Goal: Task Accomplishment & Management: Manage account settings

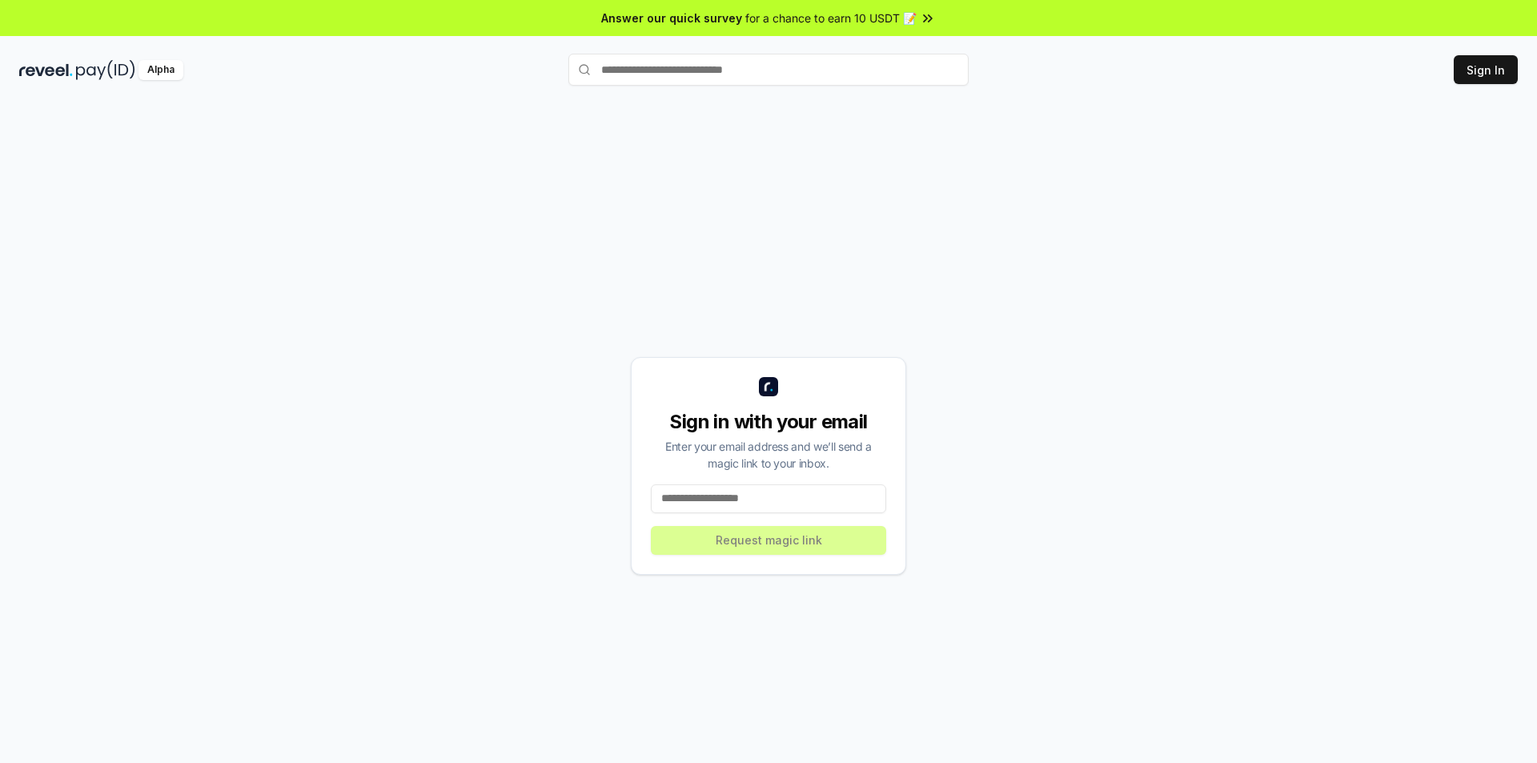
click at [987, 555] on div "Sign in with your email Enter your email address and we’ll send a magic link to…" at bounding box center [768, 466] width 1499 height 686
click at [768, 496] on input at bounding box center [768, 498] width 235 height 29
click at [766, 503] on input at bounding box center [768, 498] width 235 height 29
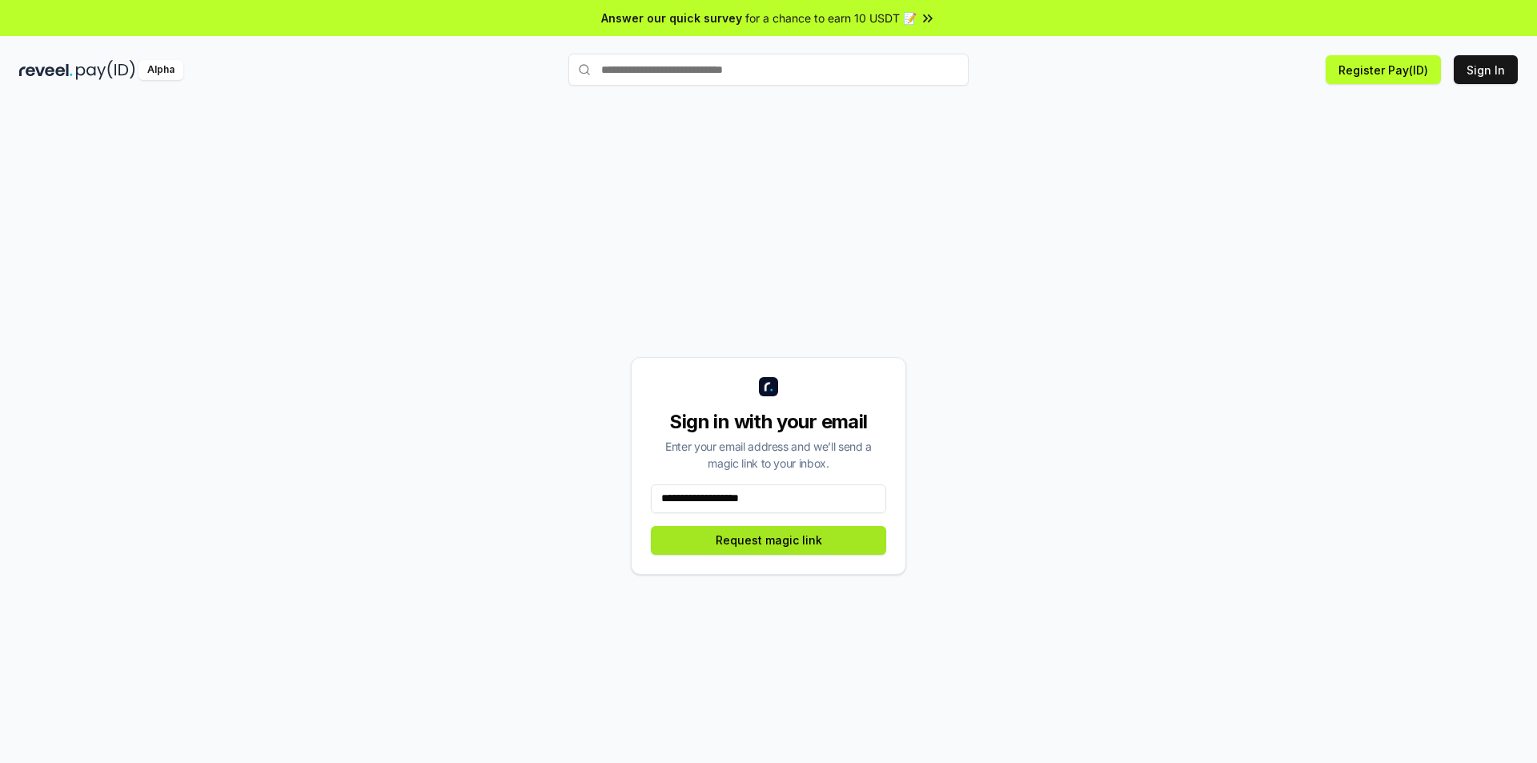
type input "**********"
click at [800, 542] on button "Request magic link" at bounding box center [768, 540] width 235 height 29
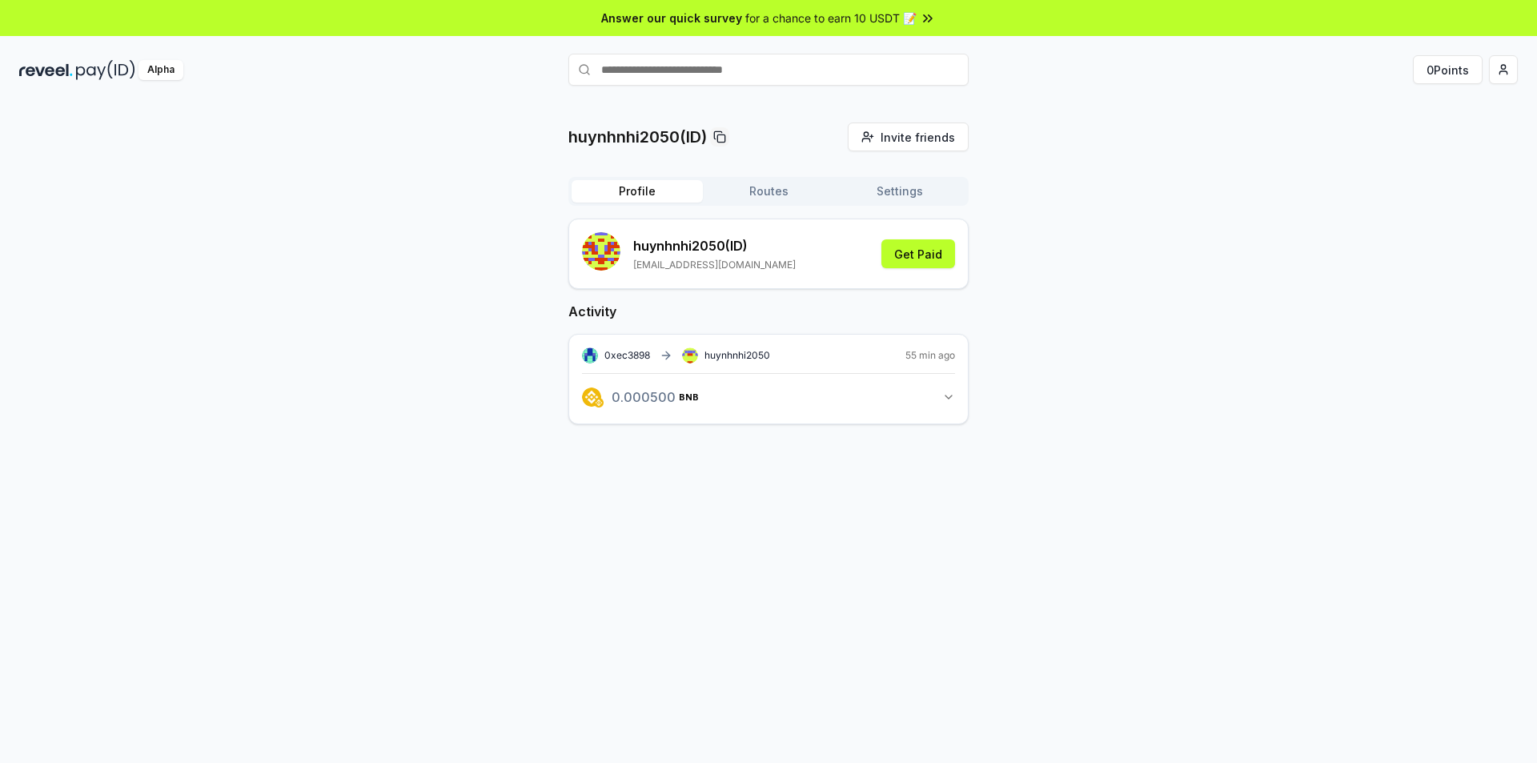
click at [951, 396] on icon "button" at bounding box center [948, 397] width 13 height 13
click at [765, 192] on button "Routes" at bounding box center [768, 191] width 131 height 22
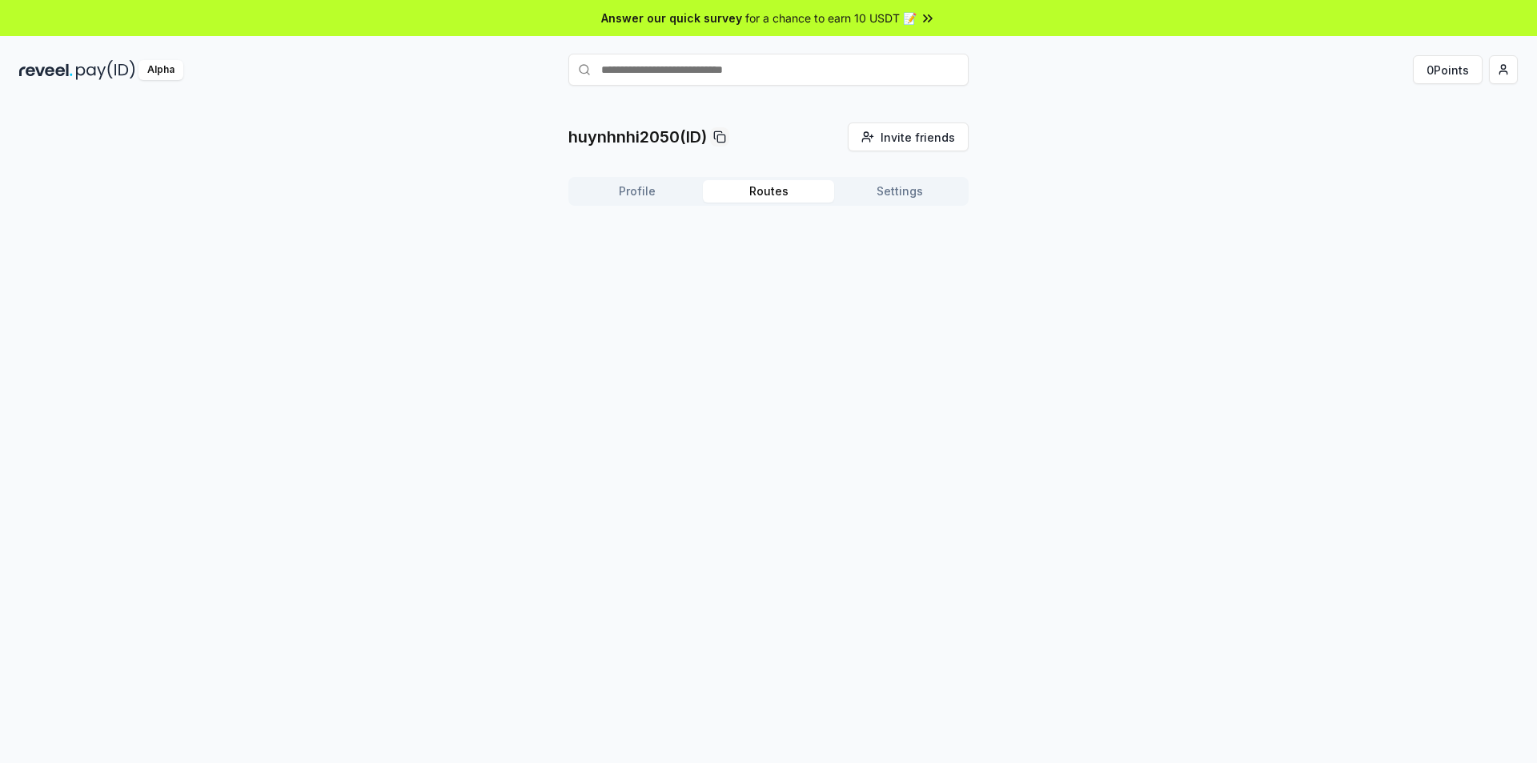
click at [647, 194] on button "Profile" at bounding box center [637, 191] width 131 height 22
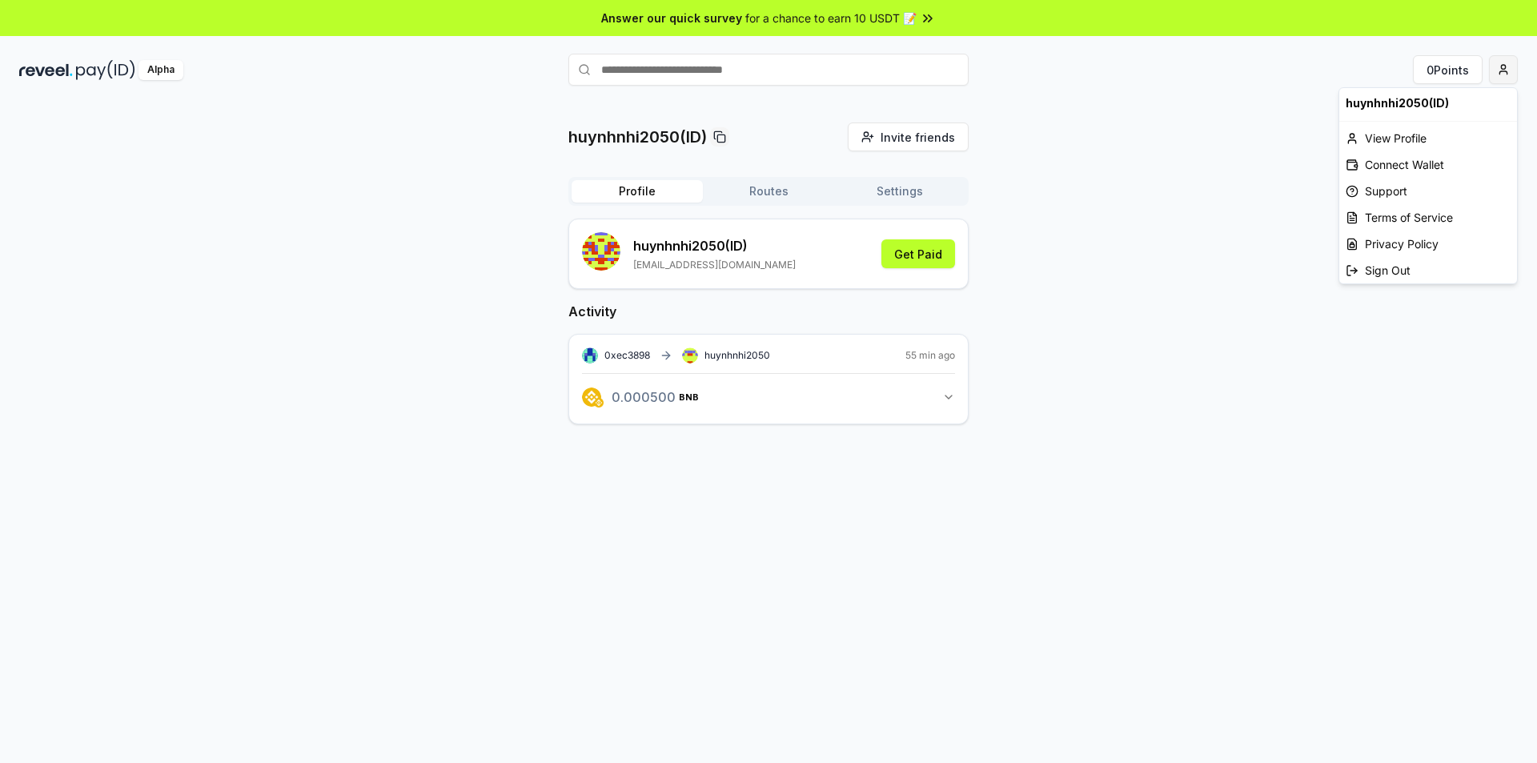
click at [1512, 72] on html "Answer our quick survey for a chance to earn 10 USDT 📝 Alpha 0 Points huynhnhi2…" at bounding box center [768, 381] width 1537 height 763
drag, startPoint x: 1409, startPoint y: 145, endPoint x: 1410, endPoint y: 163, distance: 17.6
click at [1410, 163] on div "View Profile Connect Wallet Support Terms of Service Privacy Policy Sign Out" at bounding box center [1429, 204] width 178 height 159
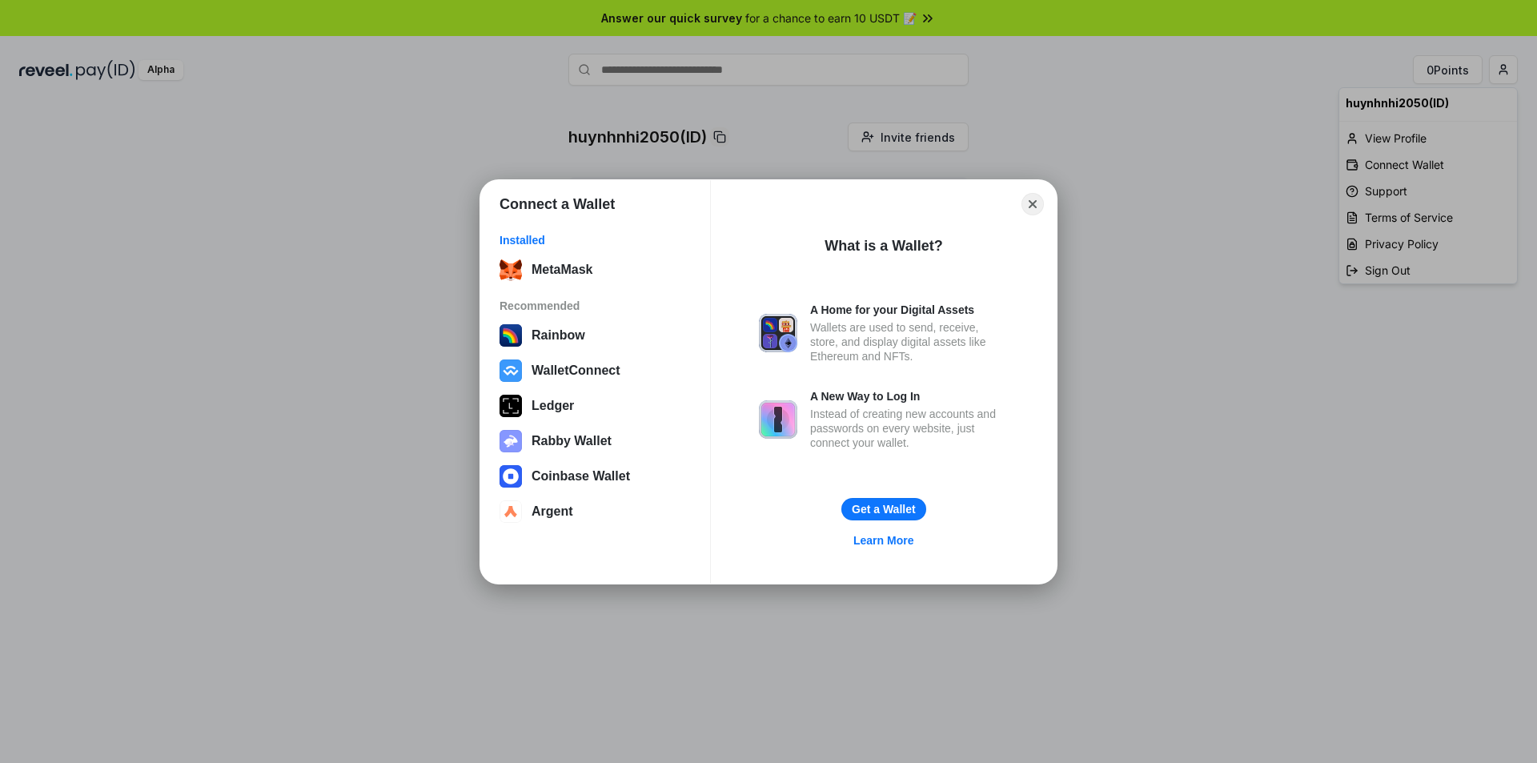
click at [1410, 163] on div "Connect a Wallet Installed MetaMask Recommended Rainbow WalletConnect Ledger Ra…" at bounding box center [769, 381] width 1858 height 1083
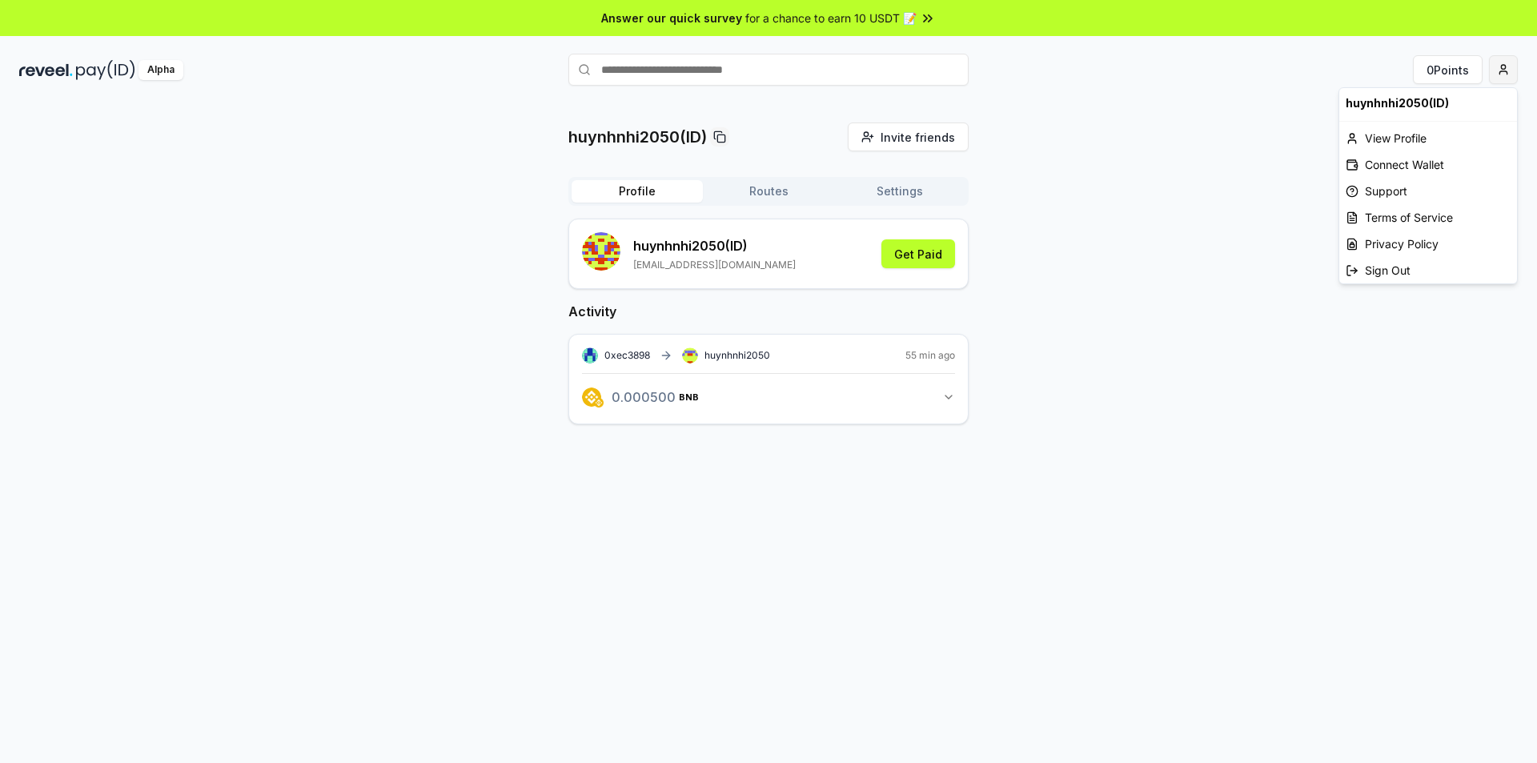
click at [1504, 69] on html "Answer our quick survey for a chance to earn 10 USDT 📝 Alpha 0 Points huynhnhi2…" at bounding box center [768, 381] width 1537 height 763
click at [1424, 163] on div "Connect Wallet" at bounding box center [1429, 164] width 178 height 26
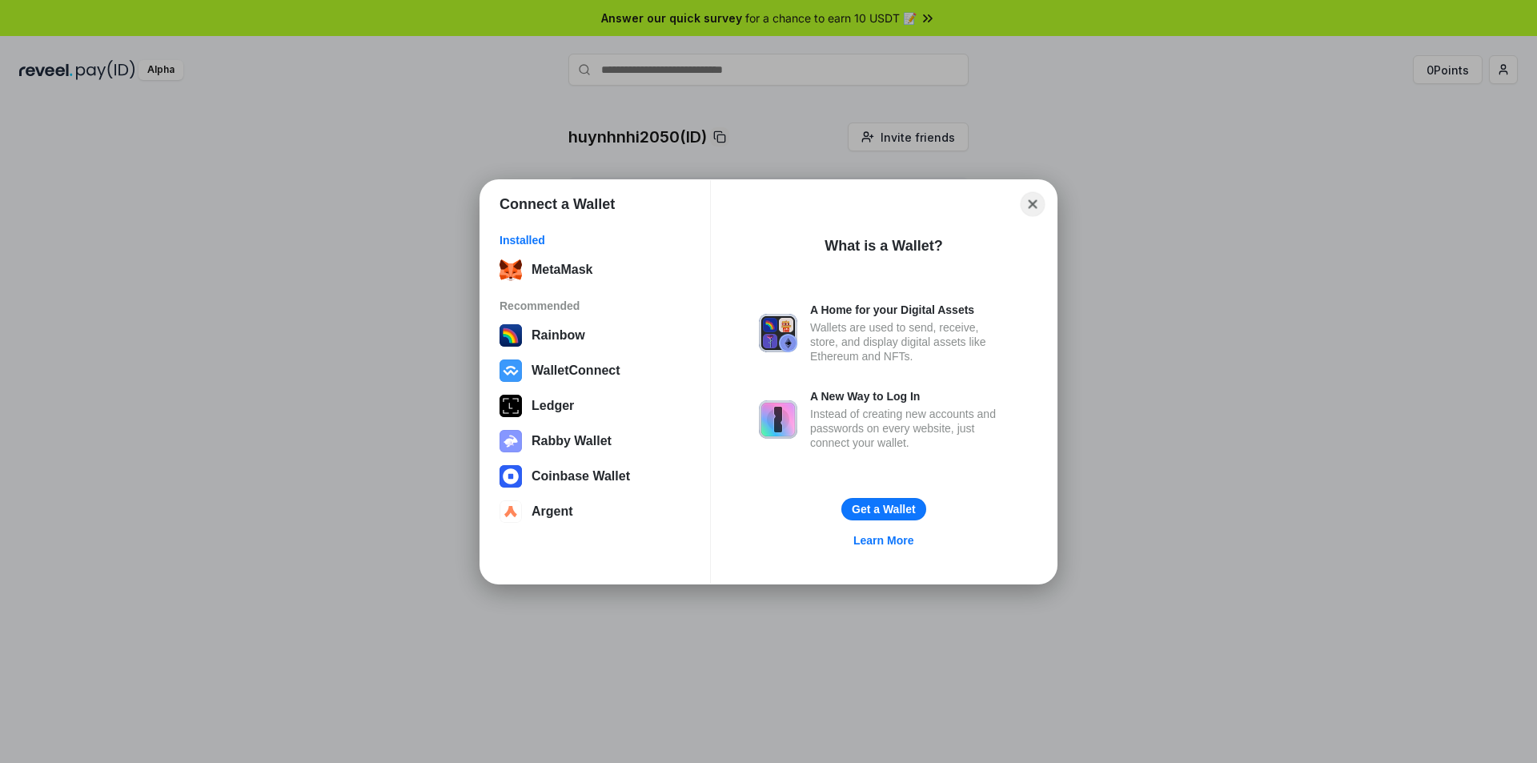
click at [1035, 196] on button "Close" at bounding box center [1033, 203] width 25 height 25
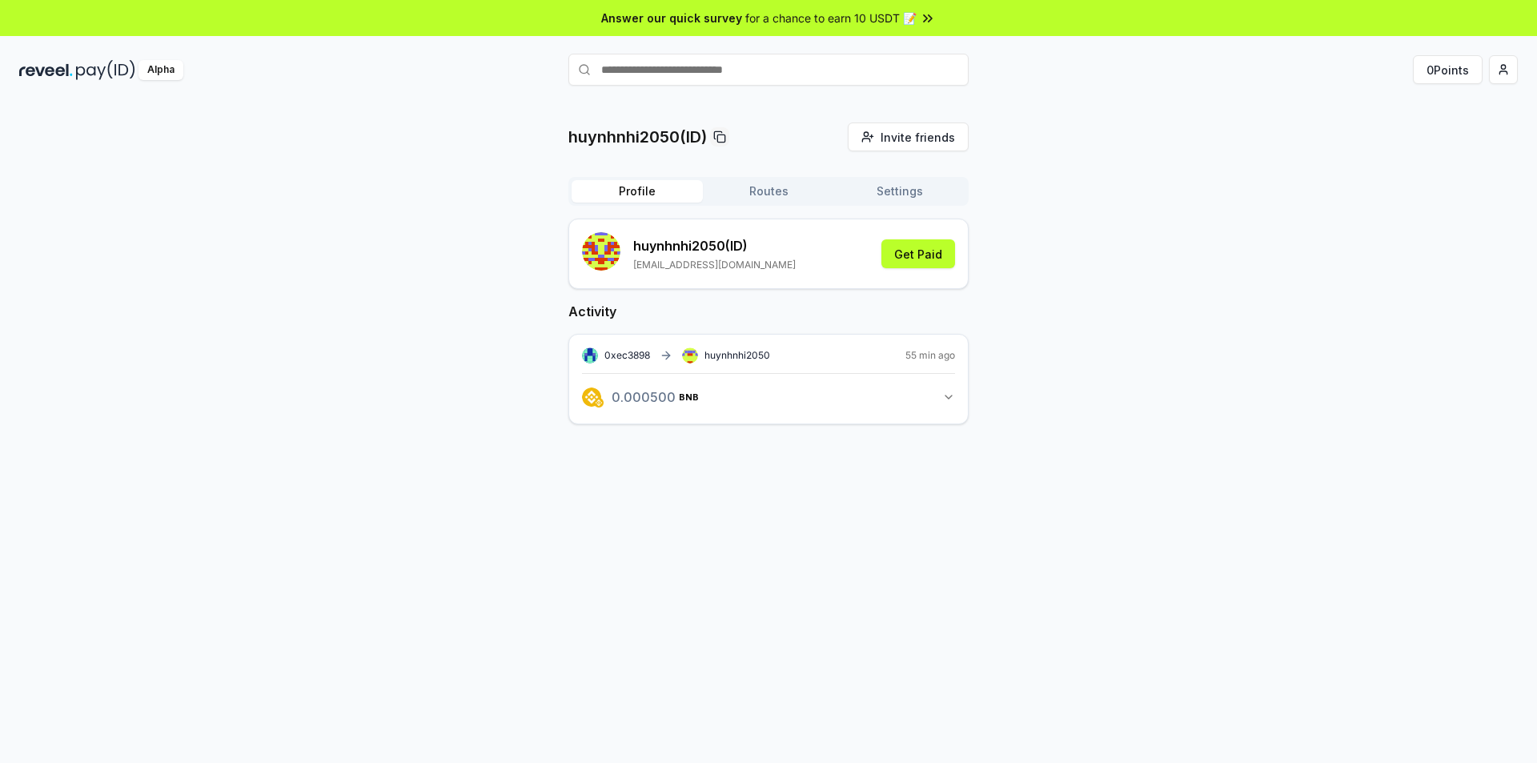
click at [637, 355] on span "0xec3898" at bounding box center [628, 355] width 46 height 12
click at [926, 395] on button "0.000500 BNB 0.0005 BNB" at bounding box center [768, 397] width 373 height 27
click at [797, 194] on button "Routes" at bounding box center [768, 191] width 131 height 22
click at [663, 200] on button "Profile" at bounding box center [637, 191] width 131 height 22
click at [942, 260] on button "Get Paid" at bounding box center [919, 253] width 74 height 29
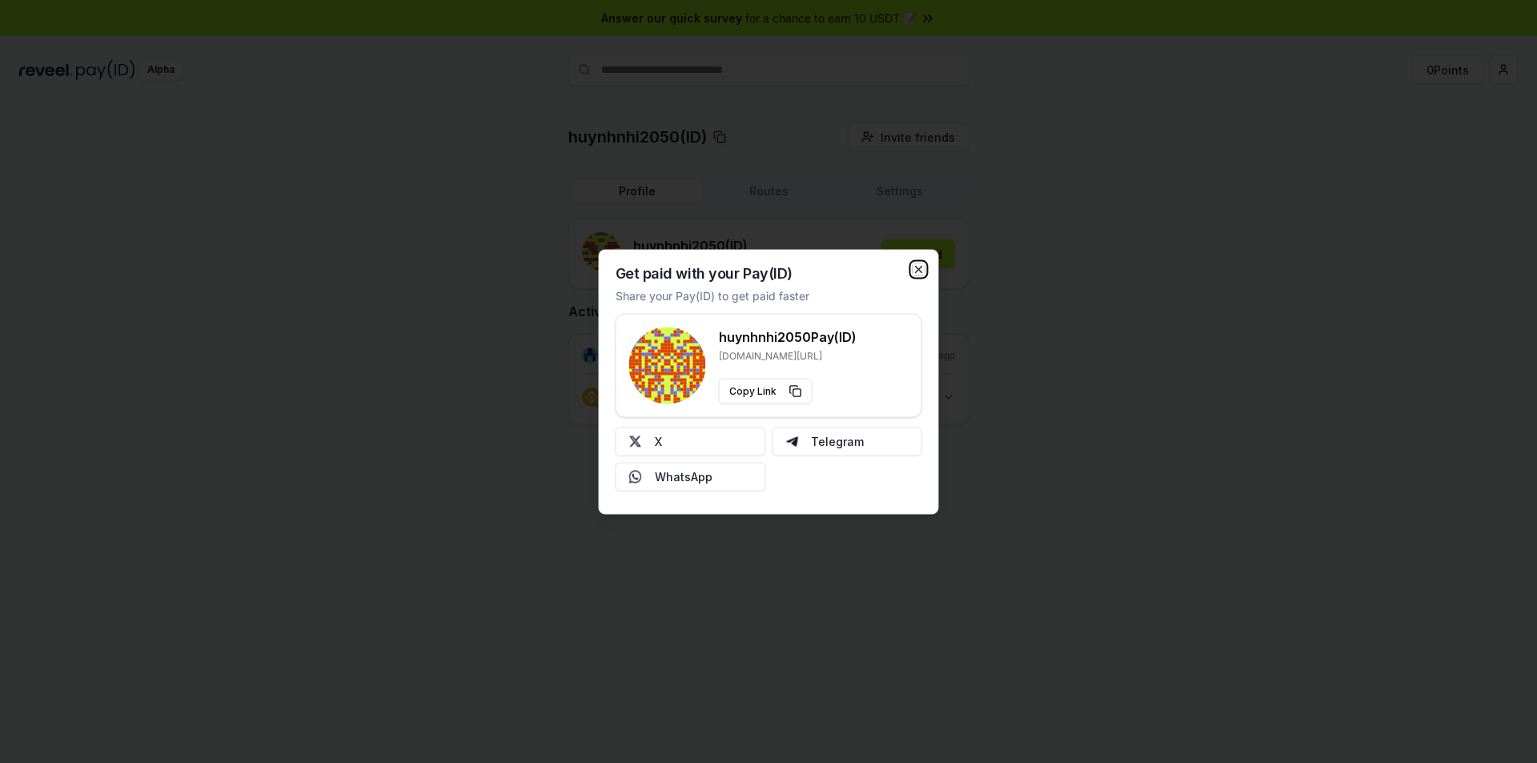
click at [915, 269] on icon "button" at bounding box center [919, 269] width 13 height 13
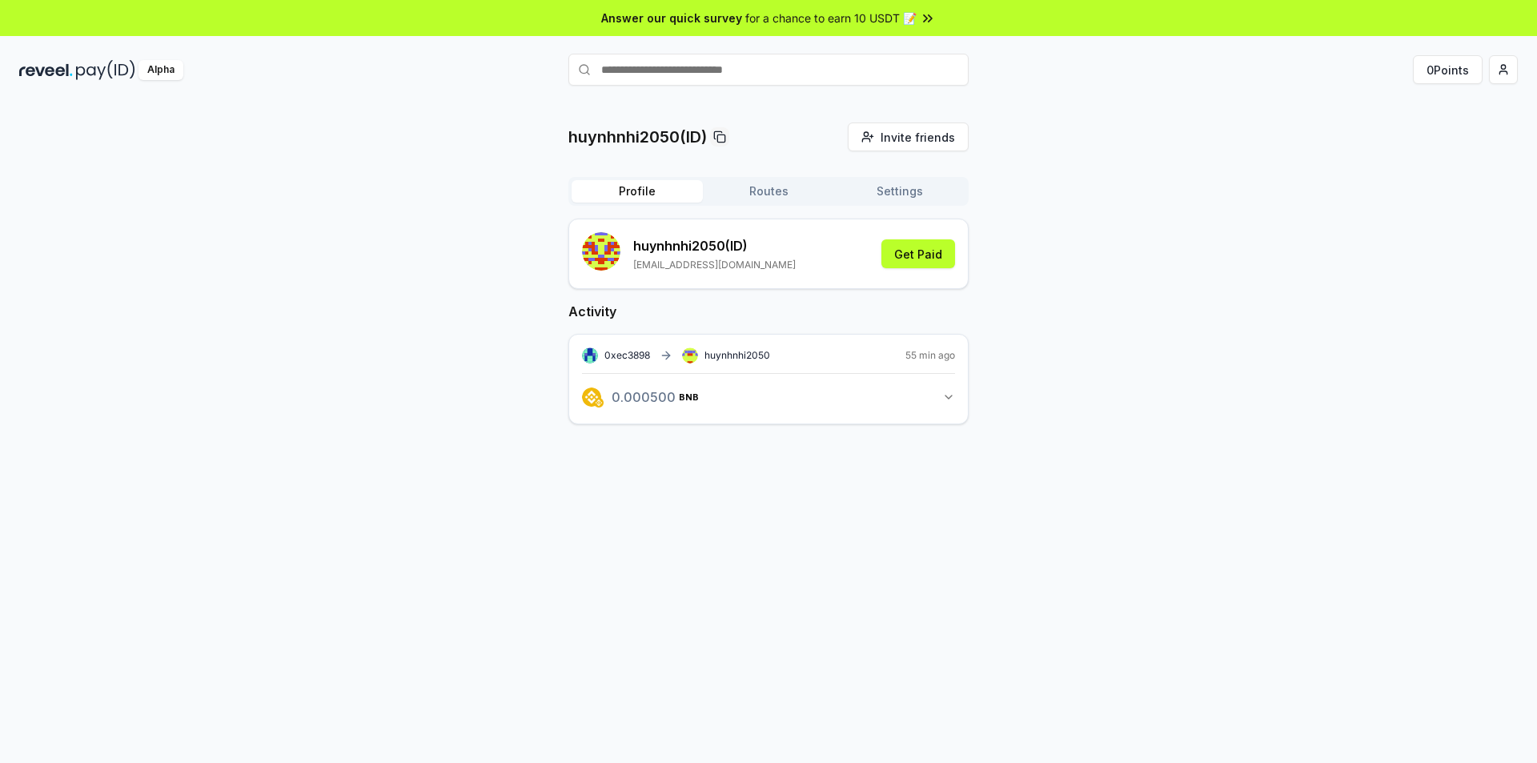
drag, startPoint x: 648, startPoint y: 396, endPoint x: 801, endPoint y: 294, distance: 184.3
click at [801, 294] on div "huynhnhi2050 (ID) oknhi2013@gmail.com Get Paid Activity 0xec3898 huynhnhi2050 5…" at bounding box center [768, 334] width 400 height 231
click at [689, 353] on rect at bounding box center [689, 352] width 2 height 2
click at [665, 353] on icon at bounding box center [666, 355] width 13 height 13
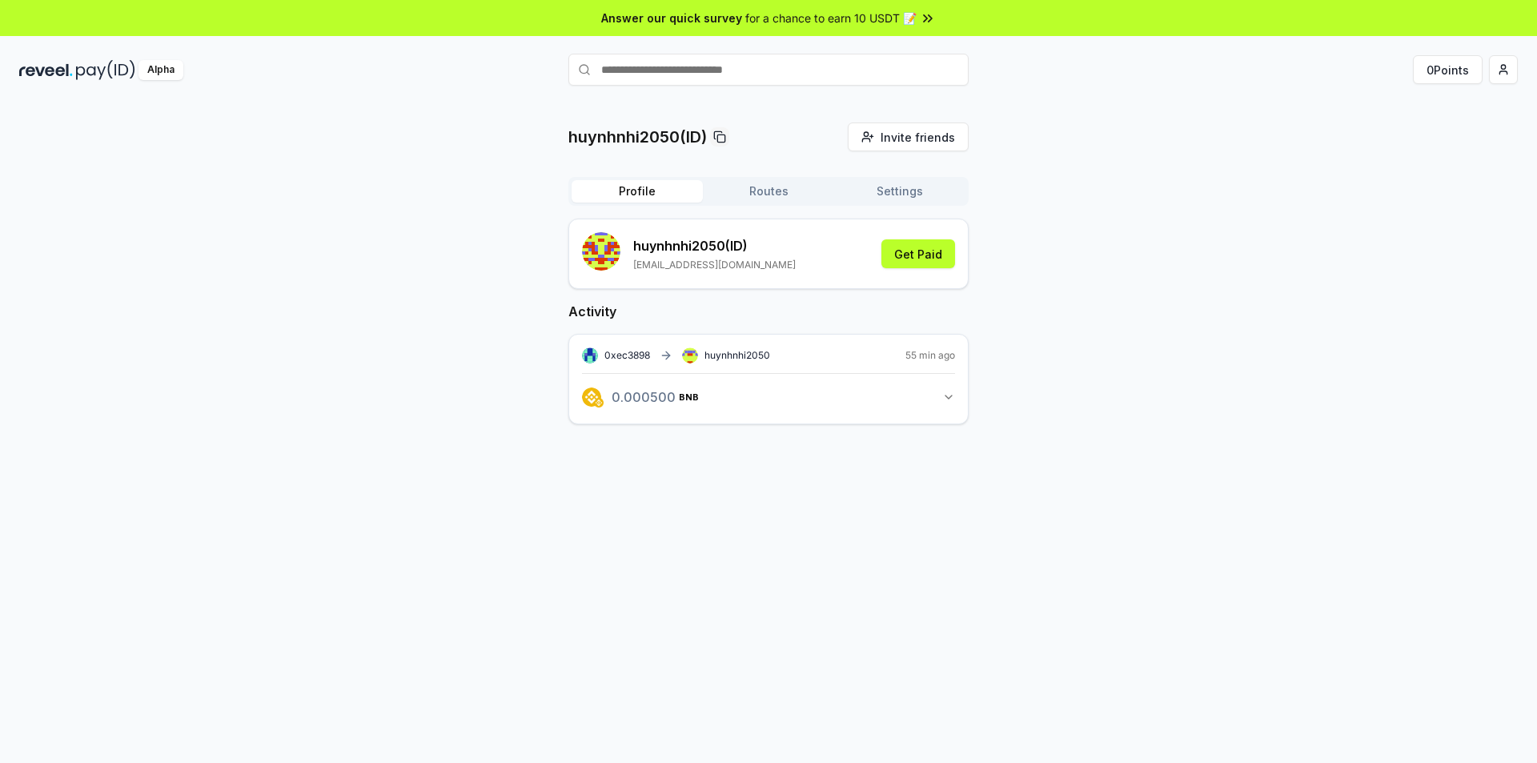
click at [640, 355] on span "0xec3898" at bounding box center [628, 355] width 46 height 12
click at [946, 392] on icon "button" at bounding box center [948, 397] width 13 height 13
click at [775, 470] on link "View transaction" at bounding box center [778, 466] width 63 height 10
click at [1459, 70] on button "0 Points" at bounding box center [1448, 69] width 70 height 29
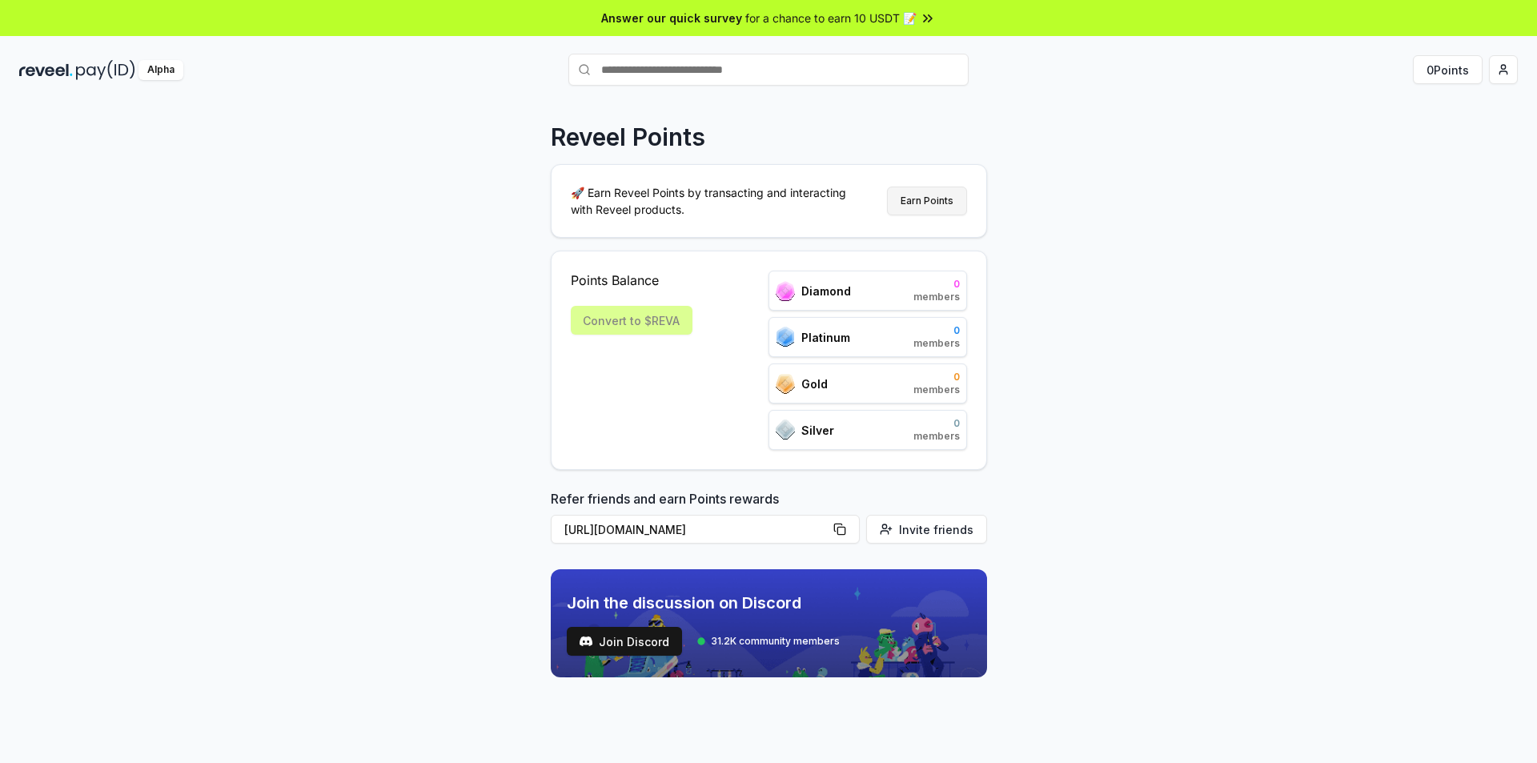
click at [907, 199] on button "Earn Points" at bounding box center [927, 201] width 80 height 29
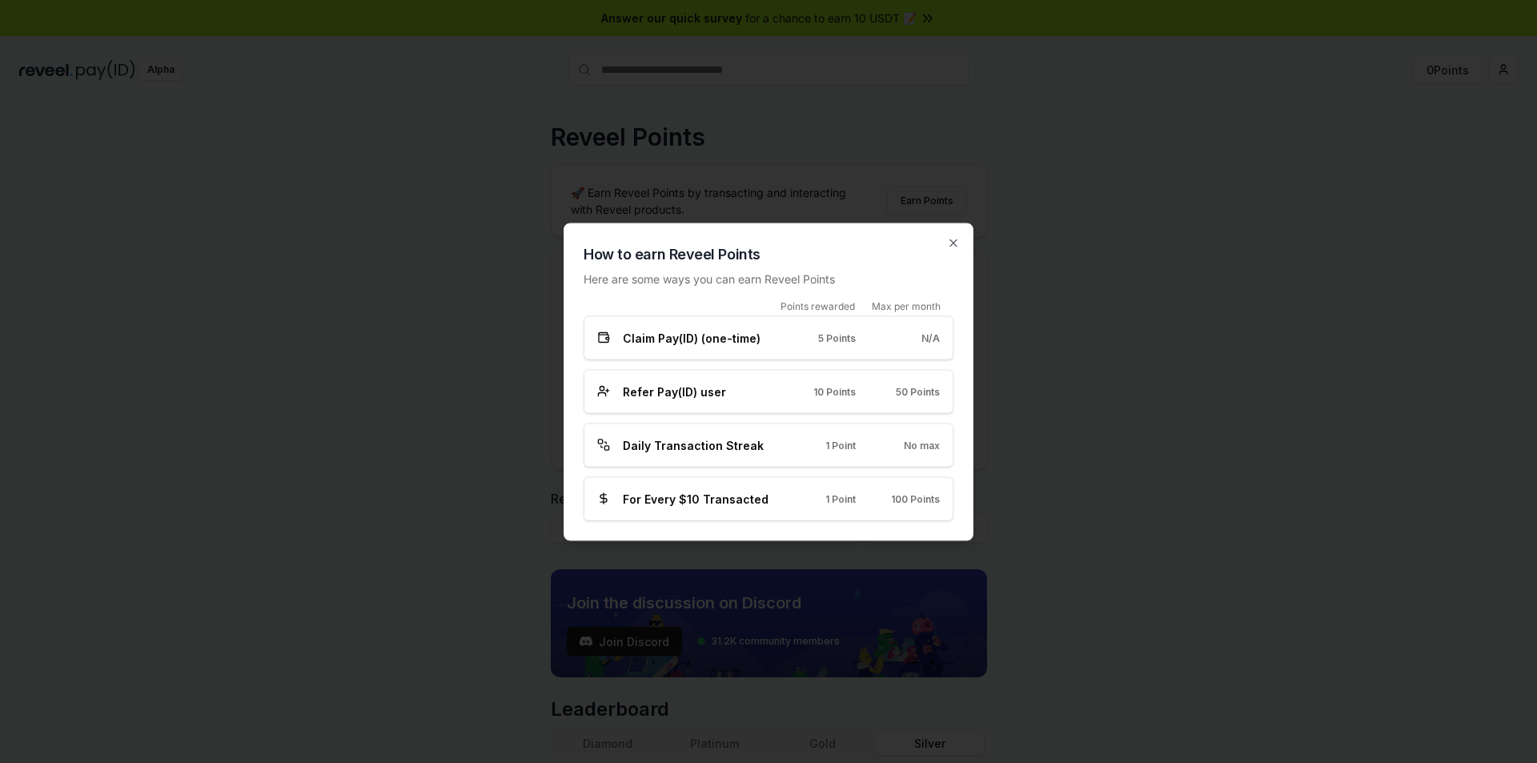
click at [658, 343] on span "Claim Pay(ID) (one-time)" at bounding box center [692, 337] width 138 height 17
click at [727, 448] on span "Daily Transaction Streak" at bounding box center [693, 444] width 141 height 17
click at [665, 441] on span "Daily Transaction Streak" at bounding box center [693, 444] width 141 height 17
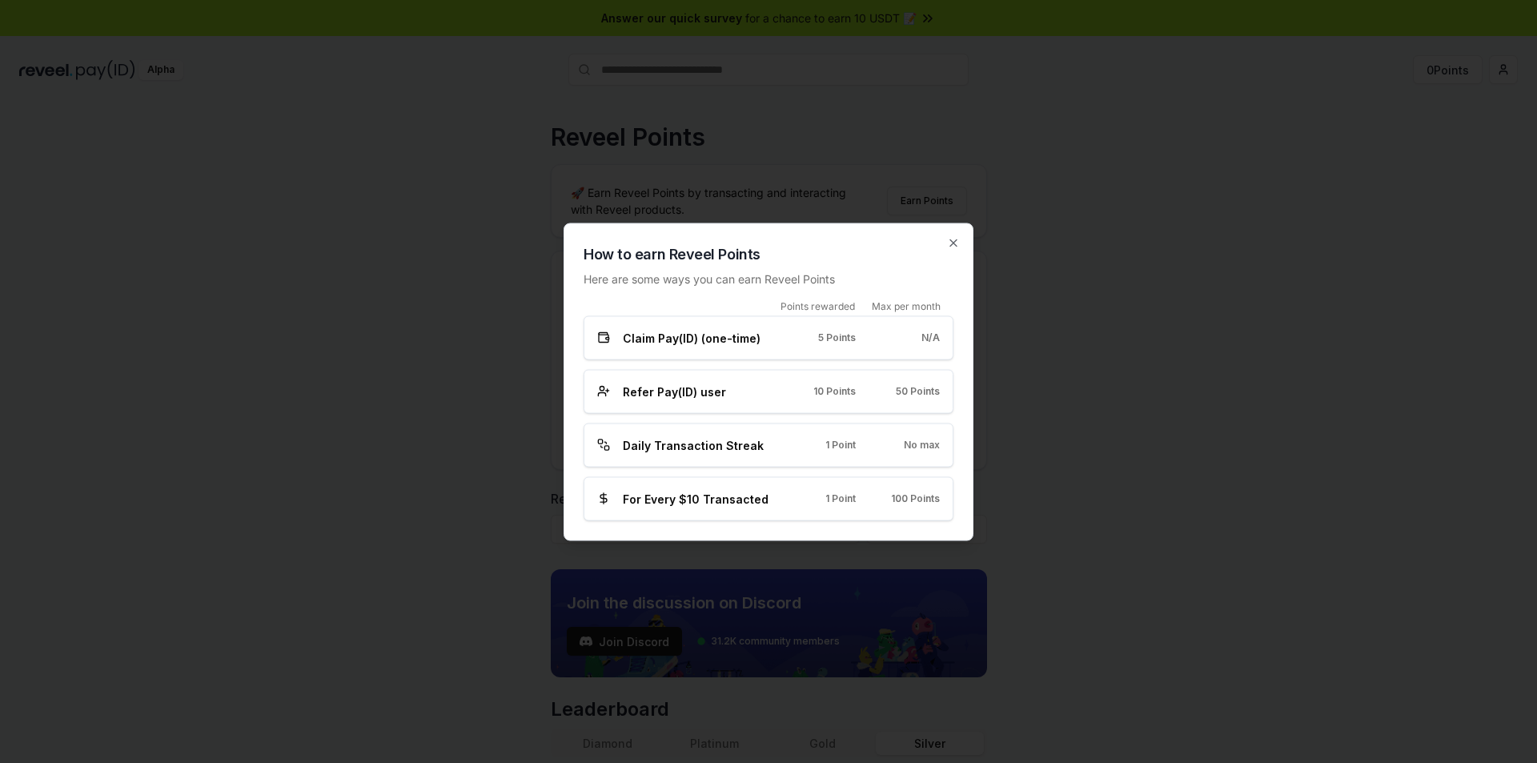
drag, startPoint x: 835, startPoint y: 321, endPoint x: 930, endPoint y: 259, distance: 113.9
click at [838, 320] on div "Claim Pay(ID) (one-time) 5 Points N/A" at bounding box center [769, 337] width 370 height 44
click at [960, 247] on div "How to earn Reveel Points Here are some ways you can earn Reveel Points Points …" at bounding box center [769, 382] width 410 height 318
click at [947, 246] on icon "button" at bounding box center [953, 242] width 13 height 13
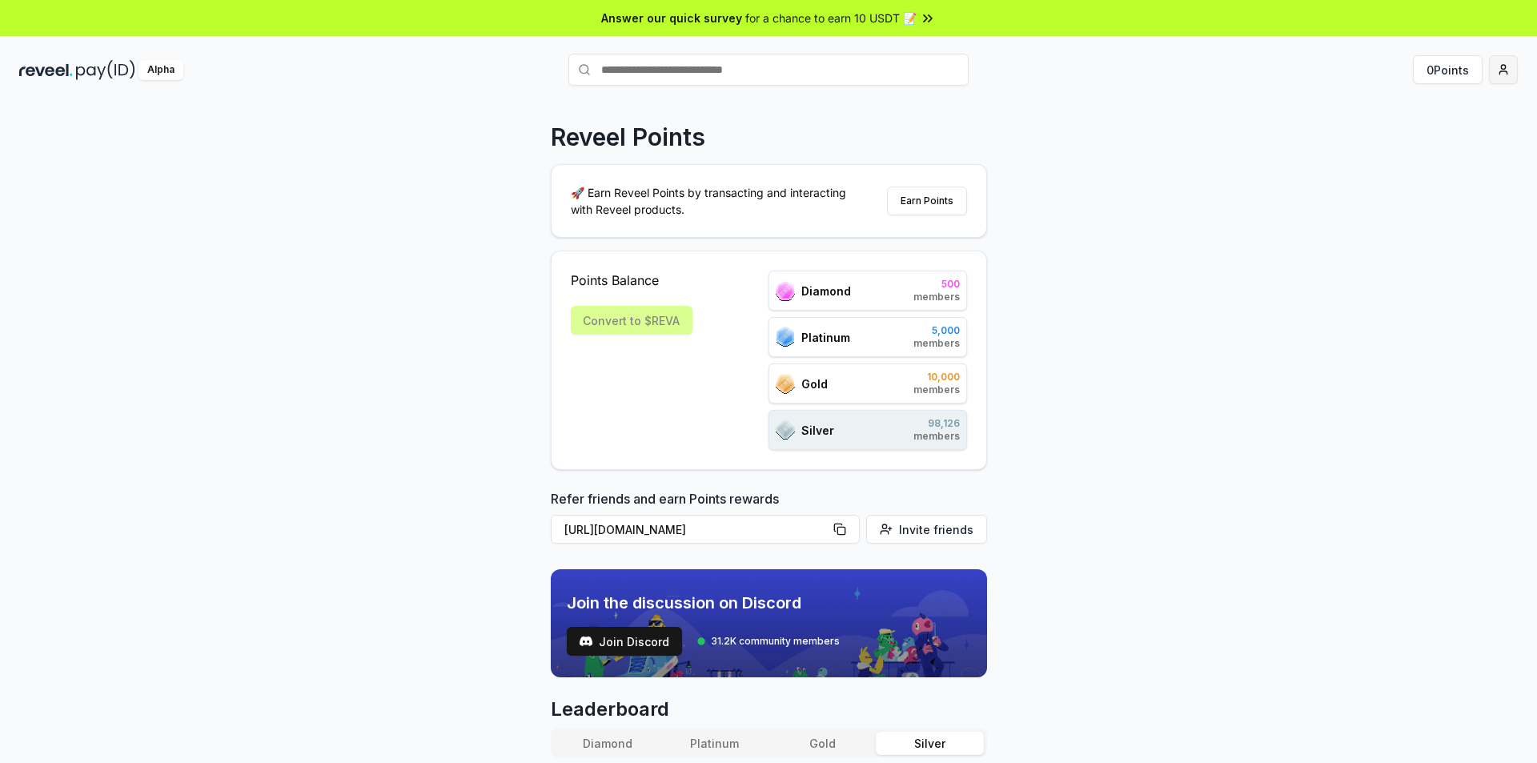
click at [1513, 73] on html "Answer our quick survey for a chance to earn 10 USDT 📝 Alpha 0 Points Reveel Po…" at bounding box center [768, 381] width 1537 height 763
click at [1415, 164] on div "Connect Wallet" at bounding box center [1429, 164] width 178 height 26
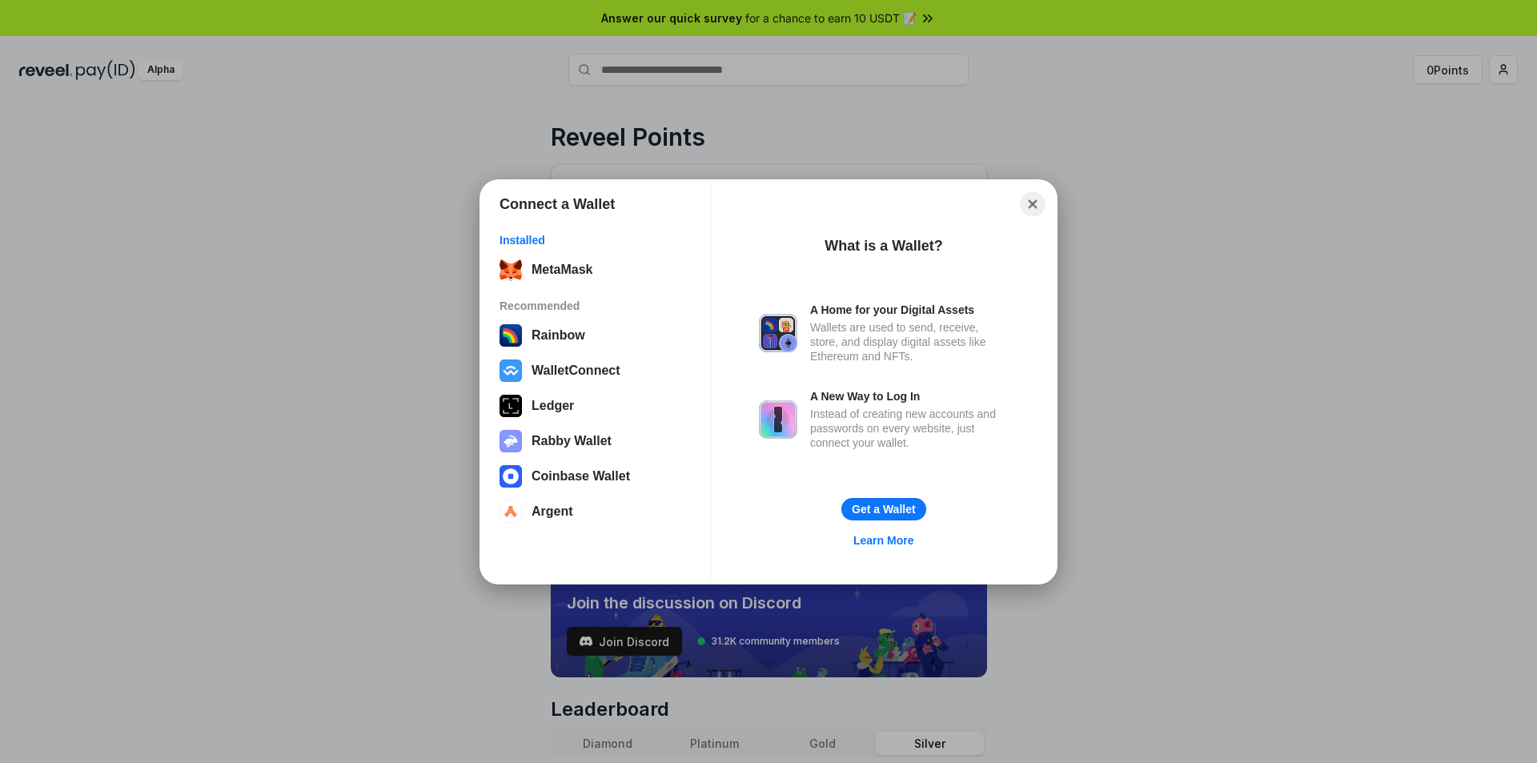
click at [1037, 205] on button "Close" at bounding box center [1033, 203] width 25 height 25
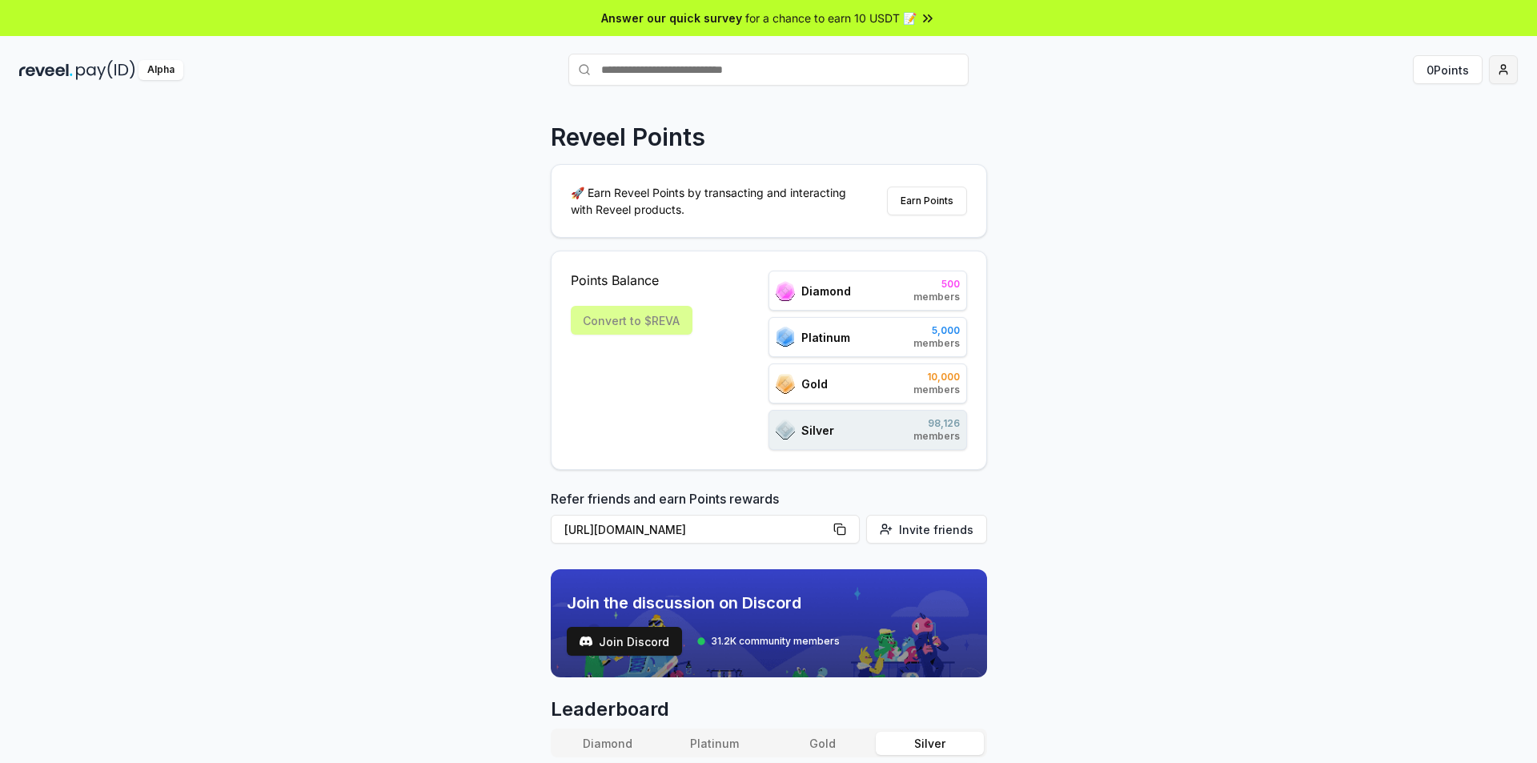
click at [1512, 66] on html "Answer our quick survey for a chance to earn 10 USDT 📝 Alpha 0 Points Reveel Po…" at bounding box center [768, 381] width 1537 height 763
click at [1418, 144] on div "View Profile" at bounding box center [1429, 138] width 178 height 26
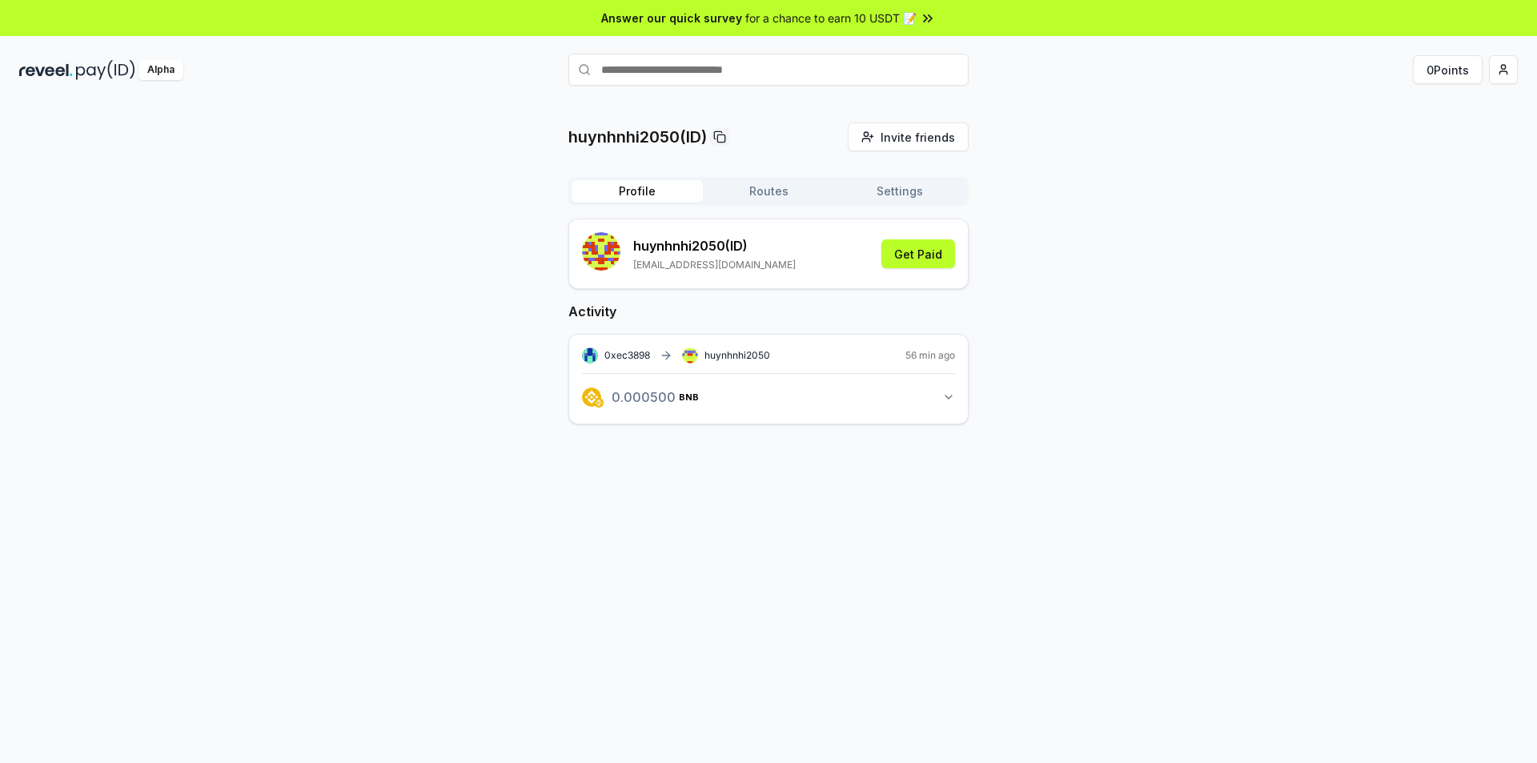
click at [944, 401] on icon "button" at bounding box center [948, 397] width 13 height 13
click at [801, 440] on div "Transaction 0.000500 BNB View transaction huynhnhi20 View transaction" at bounding box center [768, 446] width 373 height 51
click at [771, 454] on span "huynhnhi20" at bounding box center [782, 450] width 70 height 10
click at [789, 464] on link "View transaction" at bounding box center [778, 466] width 63 height 10
click at [662, 356] on icon at bounding box center [666, 355] width 13 height 13
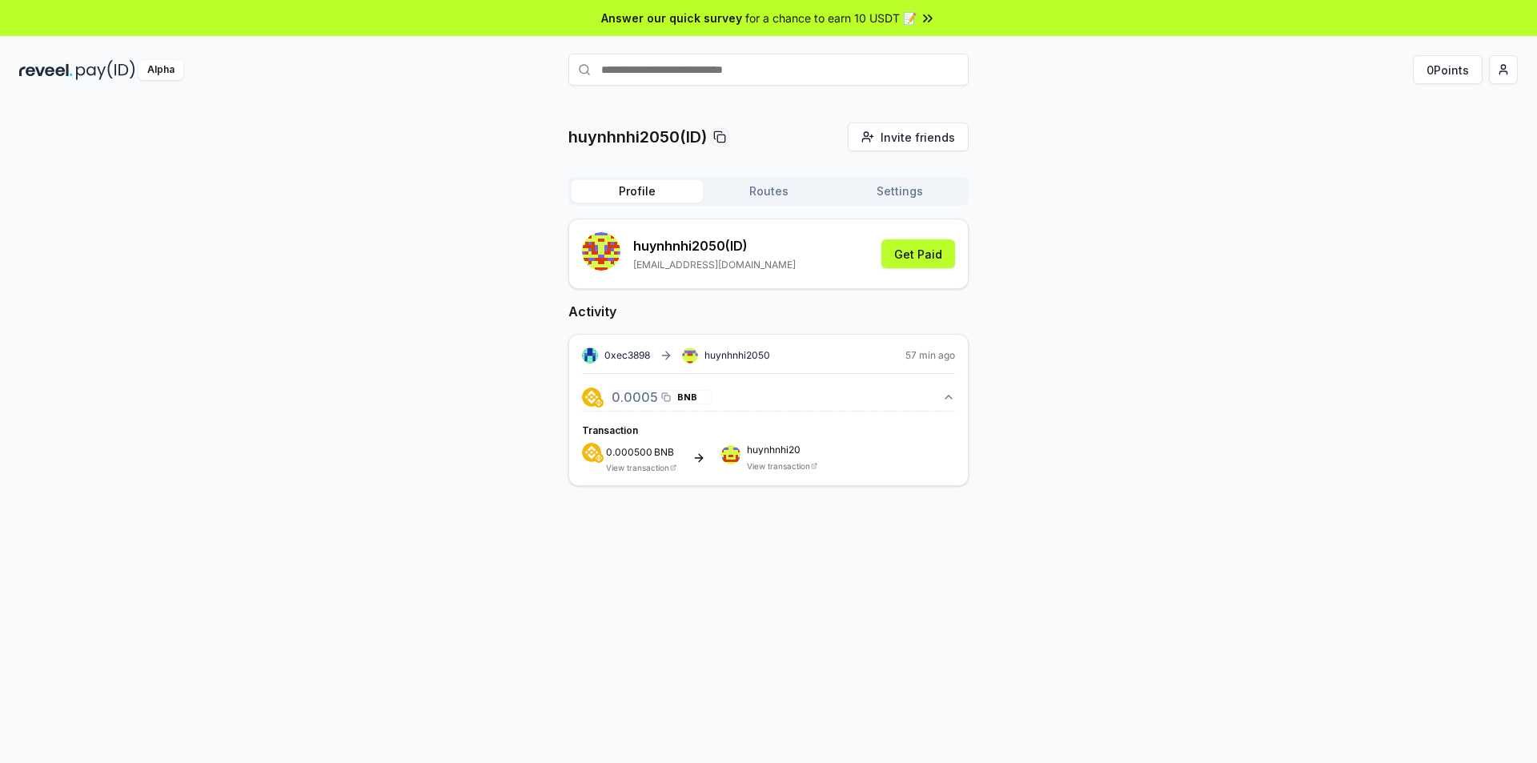
click at [661, 400] on icon "button" at bounding box center [666, 397] width 10 height 13
click at [962, 389] on div "0xec3898 huynhnhi2050 57 min ago 0.000500 BNB 0.0005 BNB Transaction 0.000500 B…" at bounding box center [768, 410] width 400 height 152
click at [948, 400] on icon "button" at bounding box center [948, 397] width 13 height 13
click at [595, 392] on img "button" at bounding box center [591, 397] width 19 height 19
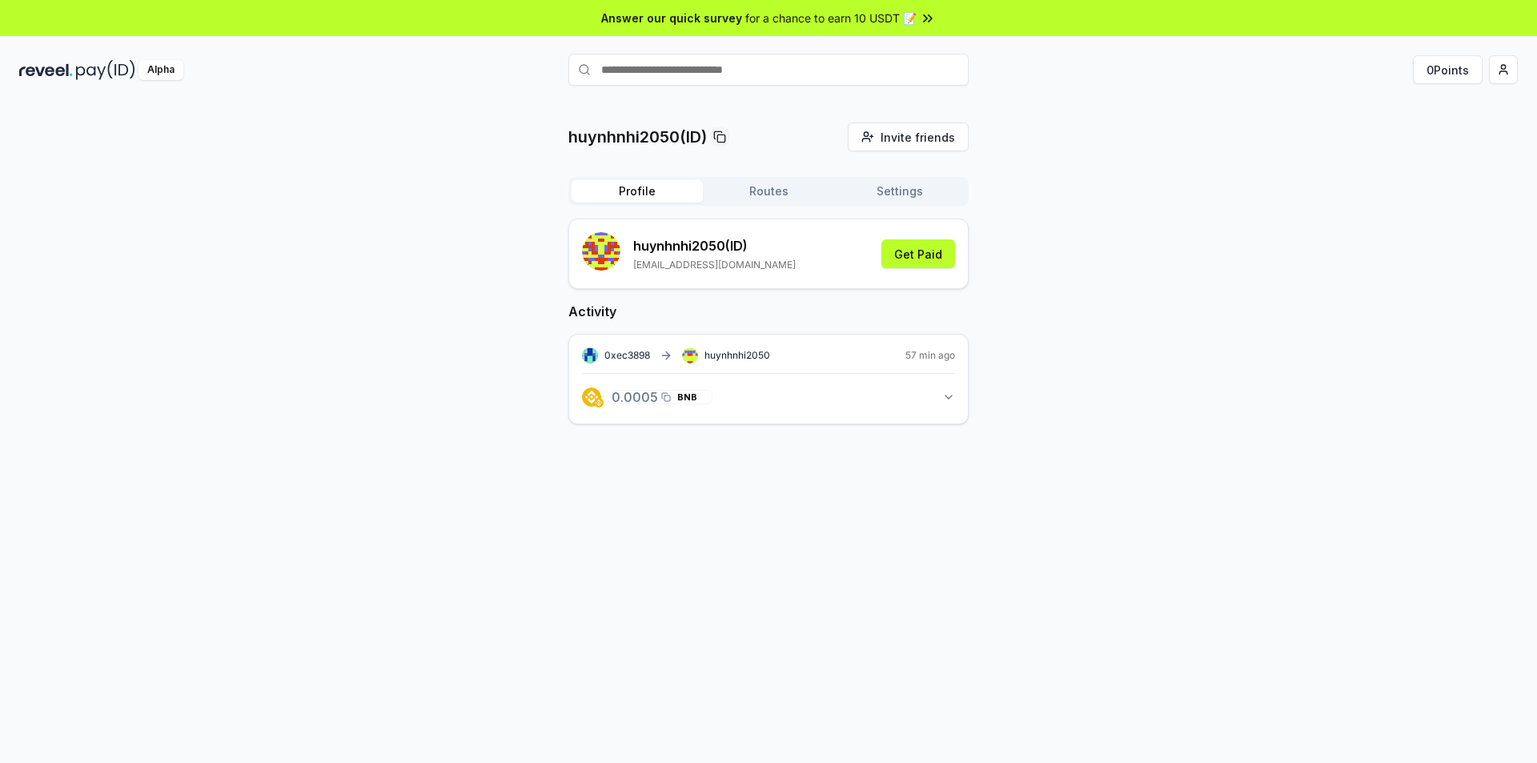
click at [874, 188] on button "Settings" at bounding box center [899, 191] width 131 height 22
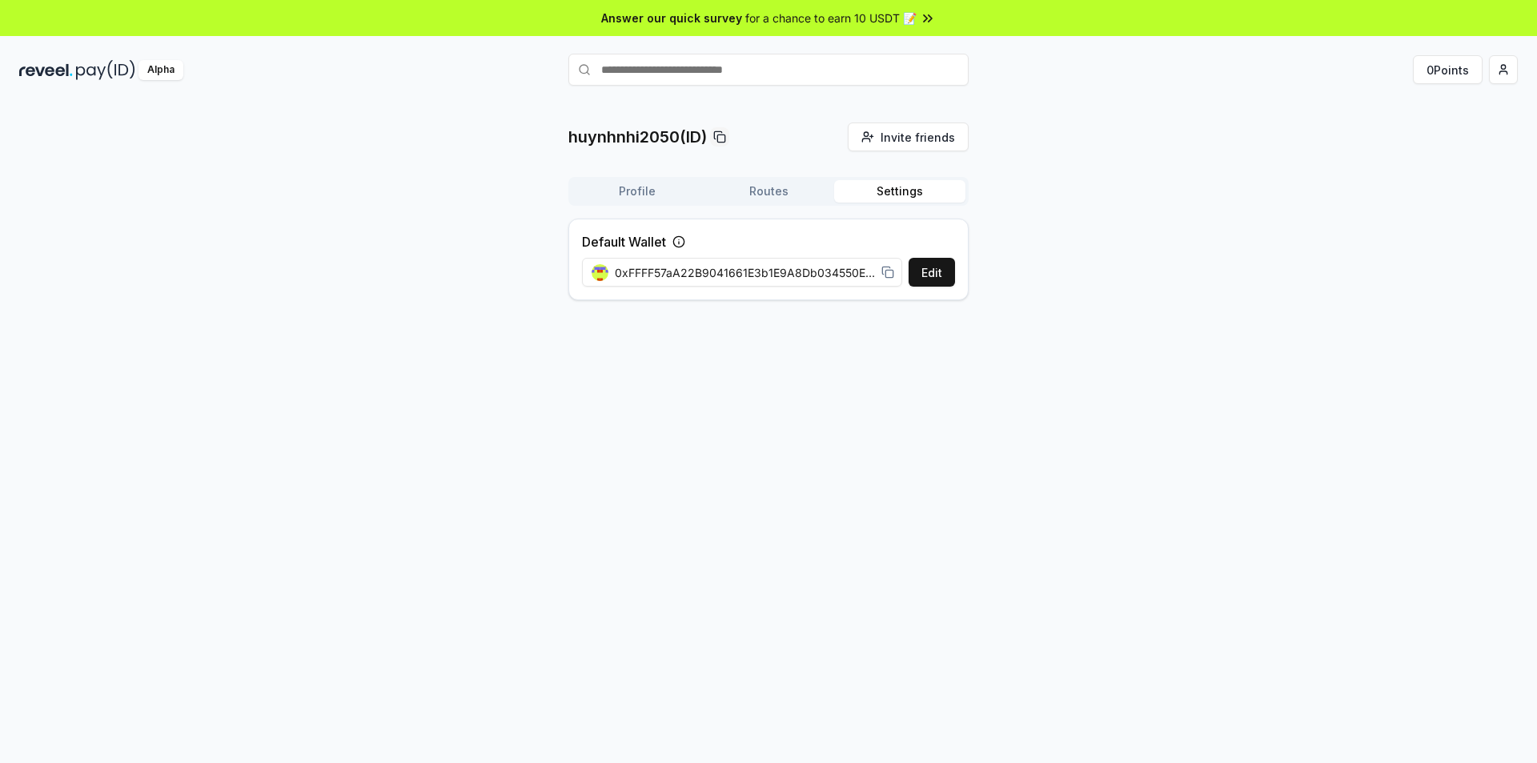
click at [879, 275] on div "0xFFFF57aA22B9041661E3b1E9A8Db034550EBDA81" at bounding box center [743, 272] width 303 height 17
click at [886, 273] on rect at bounding box center [889, 273] width 7 height 7
click at [679, 242] on icon at bounding box center [679, 243] width 0 height 2
click at [169, 73] on div "Alpha" at bounding box center [161, 70] width 45 height 20
click at [902, 190] on button "Settings" at bounding box center [899, 191] width 131 height 22
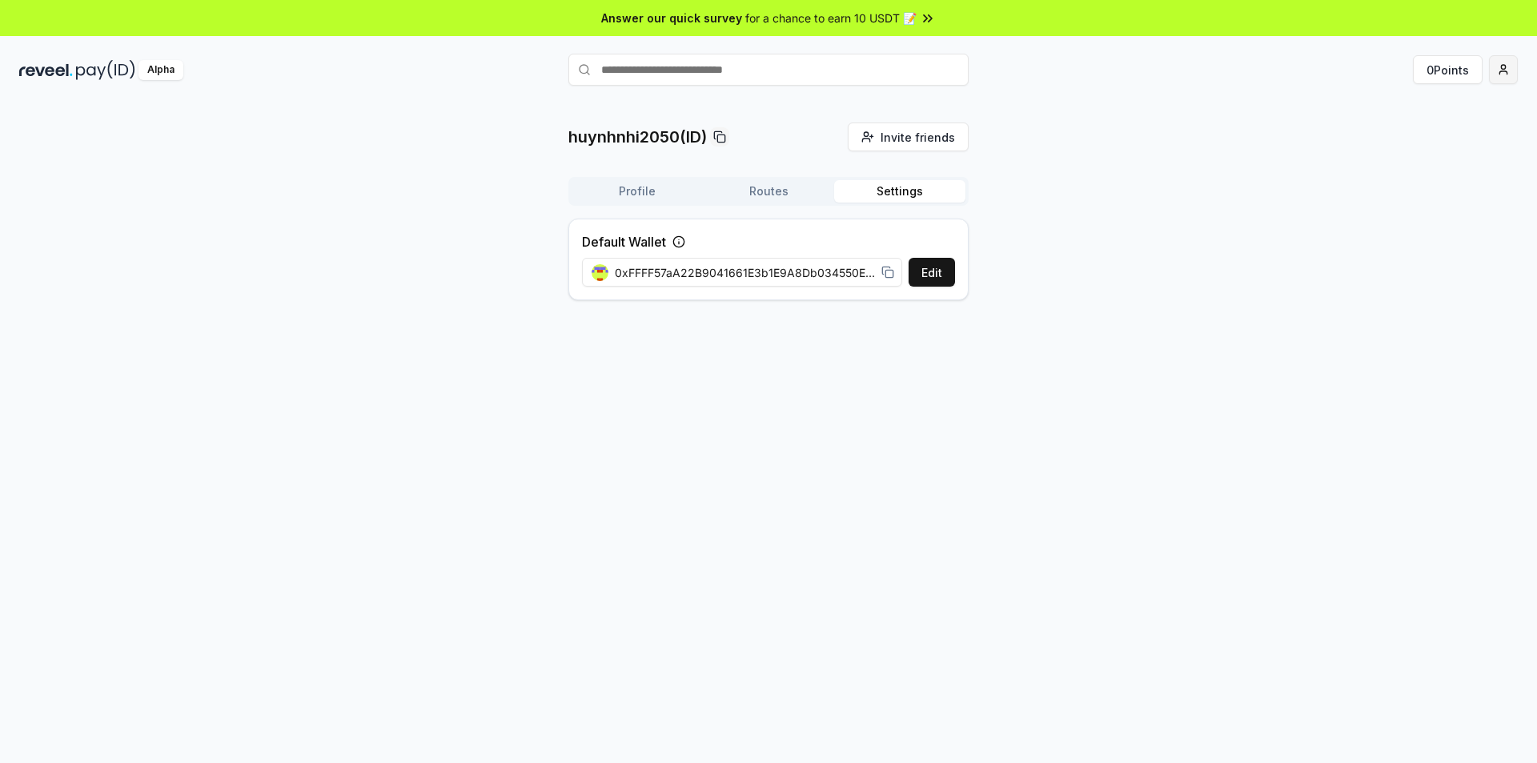
click at [1505, 70] on html "Answer our quick survey for a chance to earn 10 USDT 📝 Alpha 0 Points huynhnhi2…" at bounding box center [768, 381] width 1537 height 763
